Goal: Task Accomplishment & Management: Manage account settings

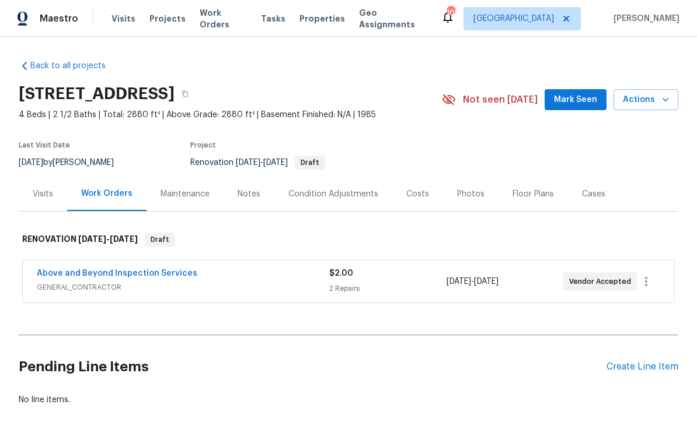
click at [85, 274] on link "Above and Beyond Inspection Services" at bounding box center [117, 274] width 160 height 8
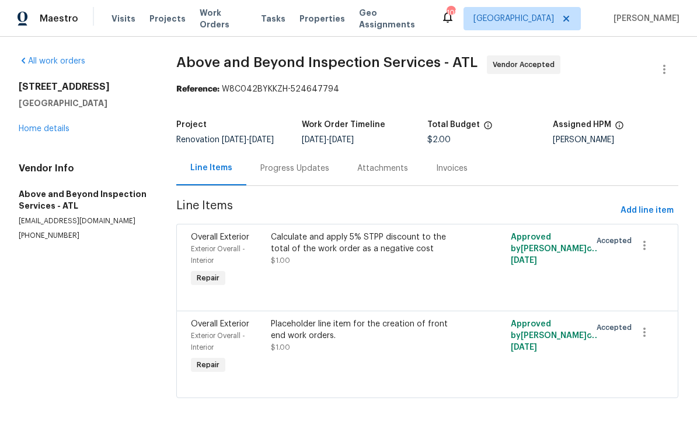
scroll to position [19, 0]
click at [648, 326] on icon "button" at bounding box center [644, 333] width 14 height 14
click at [656, 322] on li "Cancel" at bounding box center [653, 322] width 45 height 19
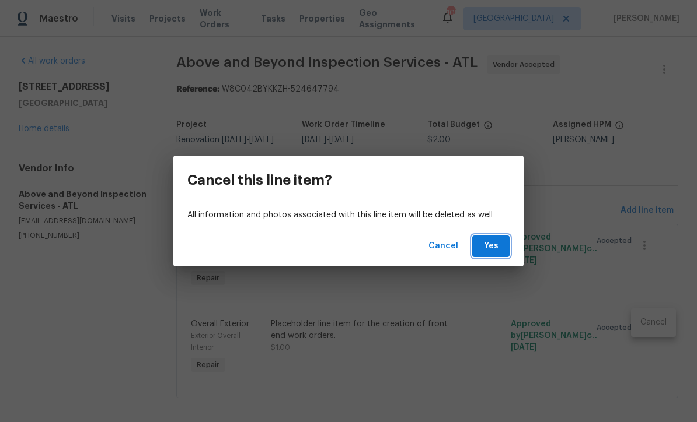
click at [498, 247] on span "Yes" at bounding box center [490, 246] width 19 height 15
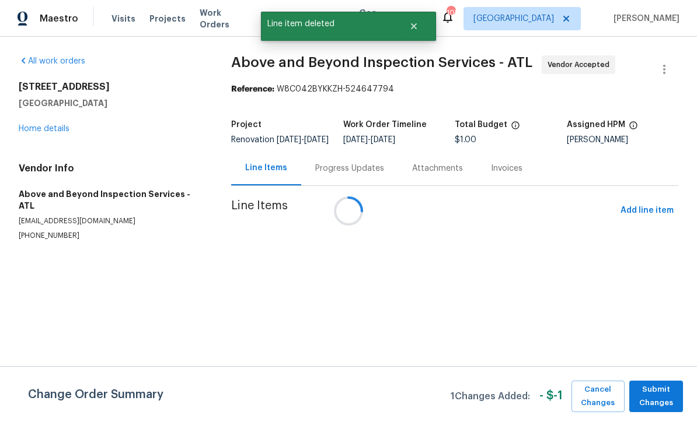
scroll to position [0, 0]
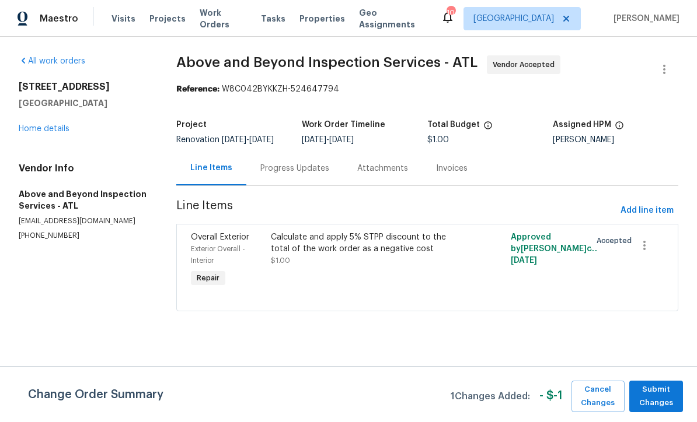
click at [34, 127] on link "Home details" at bounding box center [44, 129] width 51 height 8
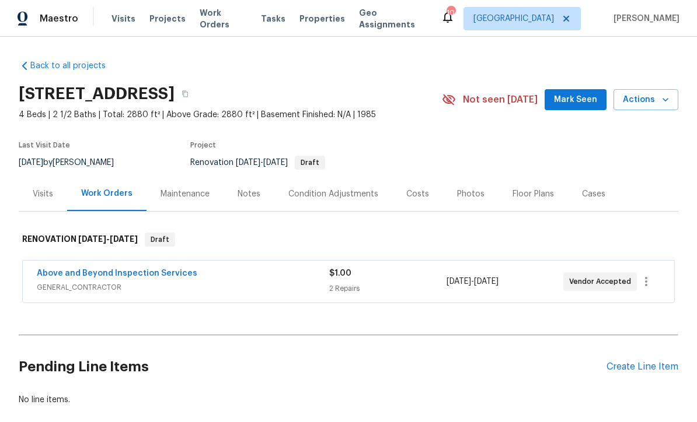
click at [41, 192] on div "Visits" at bounding box center [43, 194] width 20 height 12
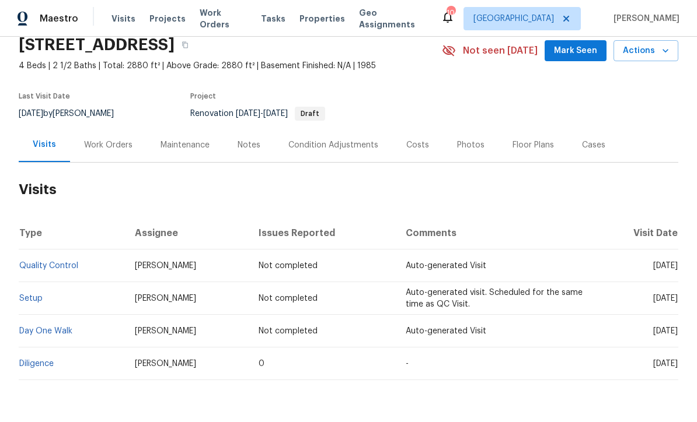
scroll to position [48, 0]
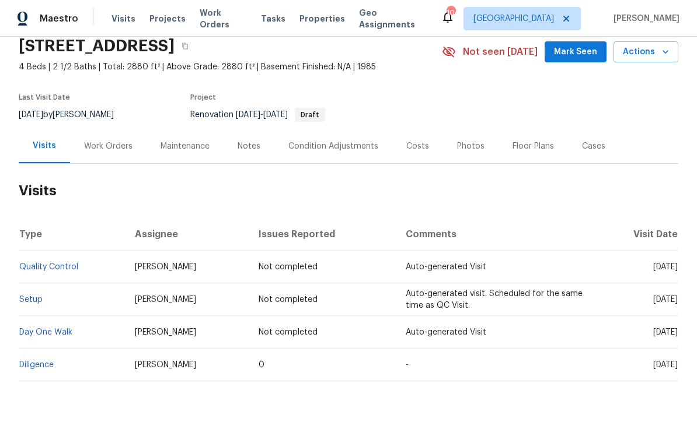
click at [32, 366] on link "Diligence" at bounding box center [36, 365] width 34 height 8
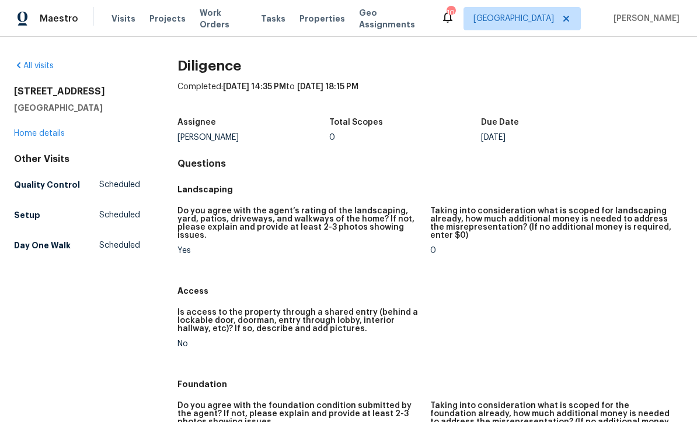
click at [26, 137] on link "Home details" at bounding box center [39, 134] width 51 height 8
